Goal: Information Seeking & Learning: Learn about a topic

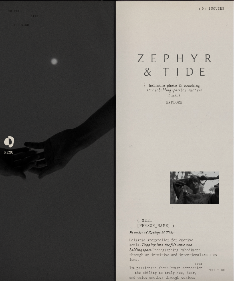
click at [13, 146] on div at bounding box center [9, 141] width 10 height 10
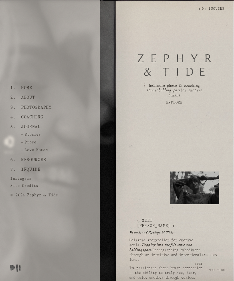
click at [25, 127] on link "Journal" at bounding box center [31, 127] width 24 height 10
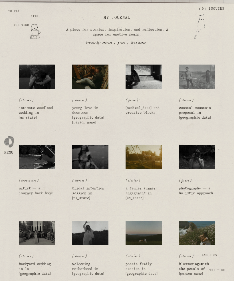
scroll to position [38, 0]
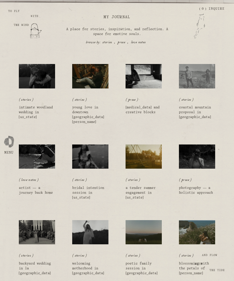
click at [142, 103] on div "prose Cece Torres 3/28/24 prose Cece Torres 3/28/24 procrastination and creativ…" at bounding box center [143, 109] width 36 height 24
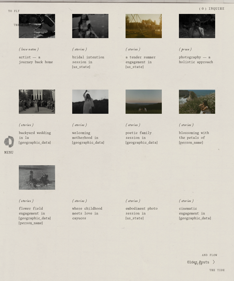
scroll to position [169, 0]
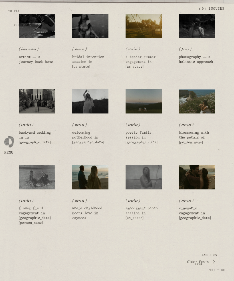
click at [146, 207] on link "embodiment photo session in hawaii" at bounding box center [141, 213] width 32 height 13
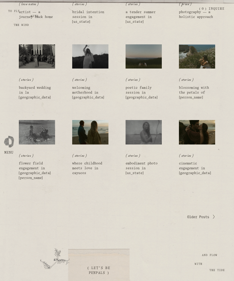
scroll to position [221, 0]
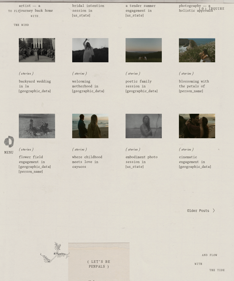
click at [201, 209] on span "Older Posts" at bounding box center [198, 211] width 22 height 5
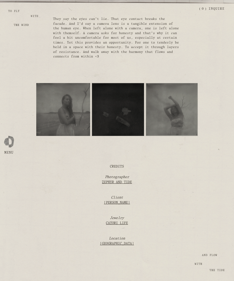
scroll to position [4601, 0]
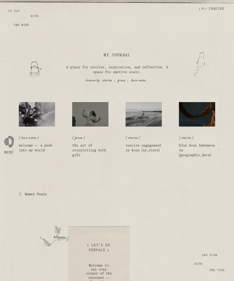
click at [196, 151] on link "blue hour babymoon on [GEOGRAPHIC_DATA]" at bounding box center [197, 150] width 36 height 13
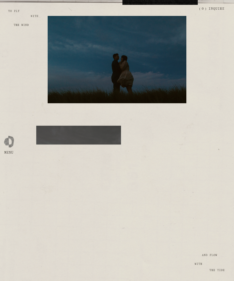
scroll to position [2138, 0]
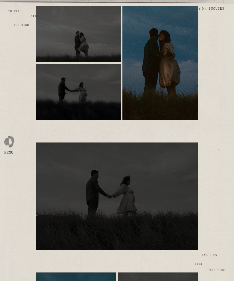
click at [14, 143] on div at bounding box center [9, 141] width 10 height 10
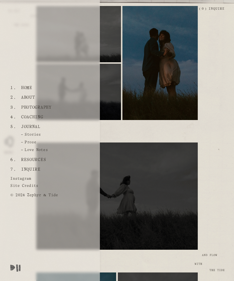
click at [24, 108] on link "Photography" at bounding box center [36, 108] width 35 height 10
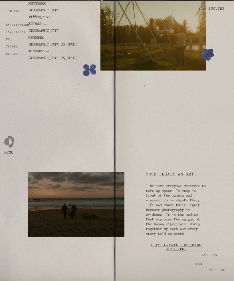
scroll to position [1602, 0]
